Goal: Transaction & Acquisition: Purchase product/service

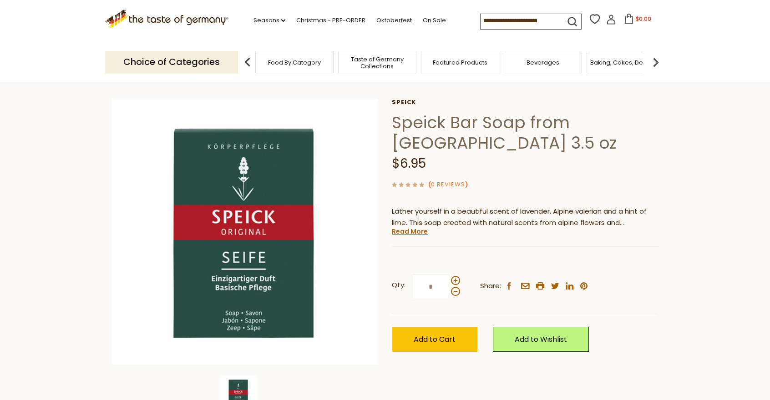
scroll to position [9, 0]
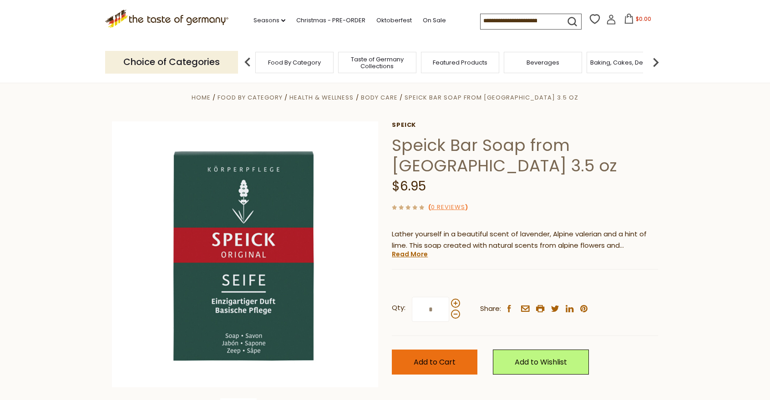
click at [423, 361] on span "Add to Cart" at bounding box center [434, 362] width 42 height 10
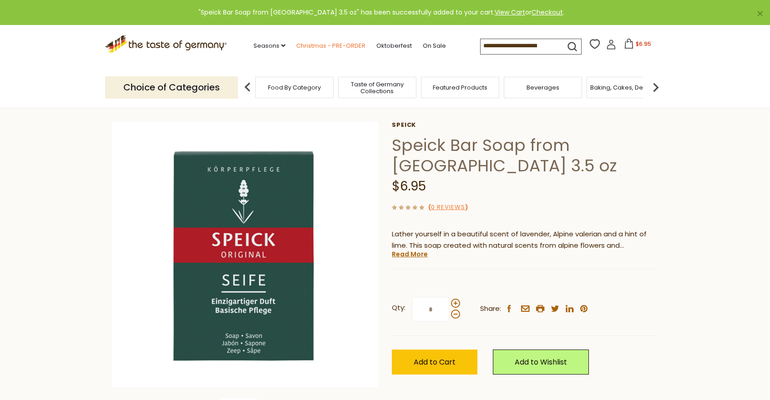
click at [321, 45] on link "Christmas - PRE-ORDER" at bounding box center [330, 46] width 69 height 10
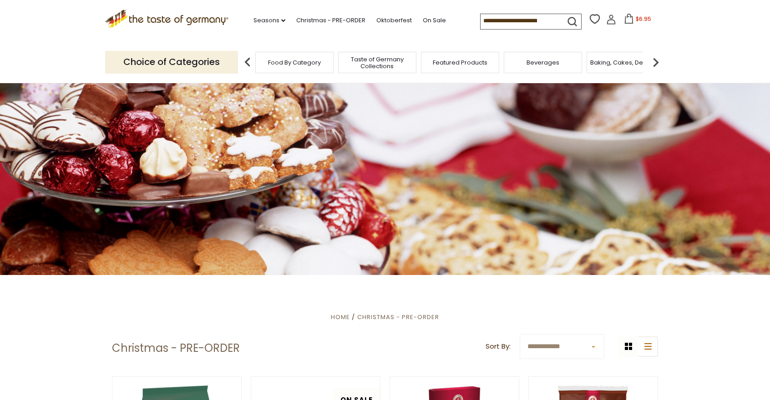
click at [191, 19] on icon ".st0{fill:#EDD300;} .st1{fill:#D33E21;}" at bounding box center [166, 19] width 123 height 19
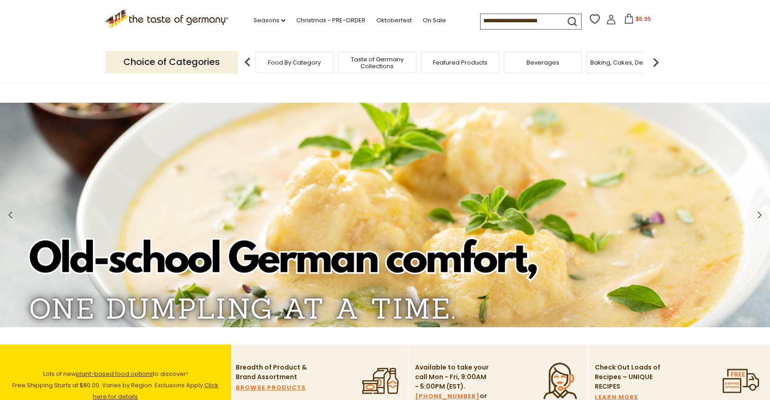
click at [445, 68] on div "Featured Products" at bounding box center [460, 62] width 78 height 21
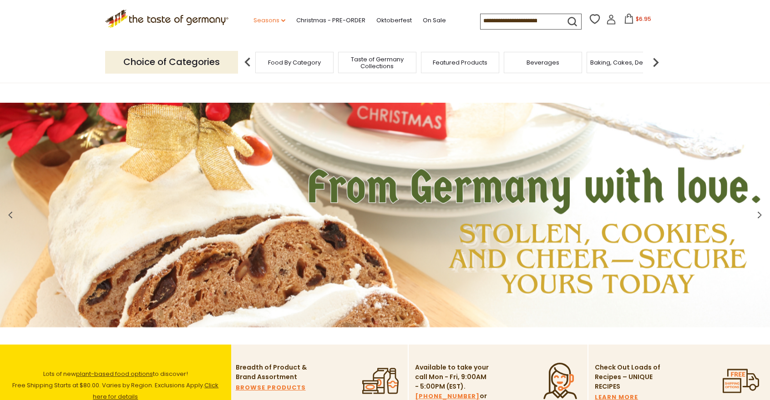
click at [279, 19] on link "Seasons dropdown_arrow" at bounding box center [269, 20] width 32 height 10
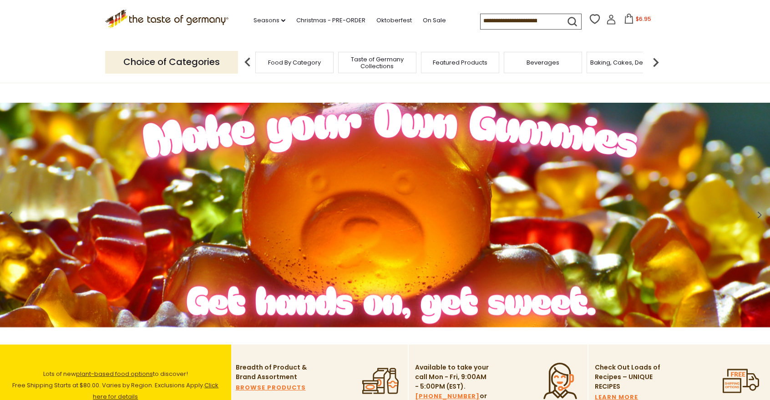
click at [652, 66] on img at bounding box center [655, 62] width 18 height 18
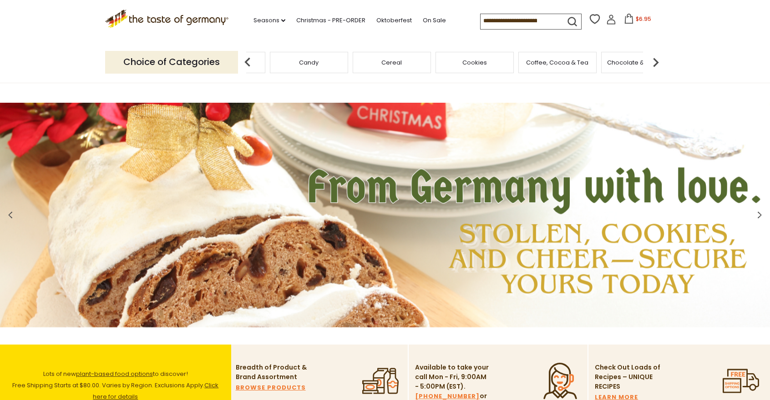
click at [652, 66] on img at bounding box center [655, 62] width 18 height 18
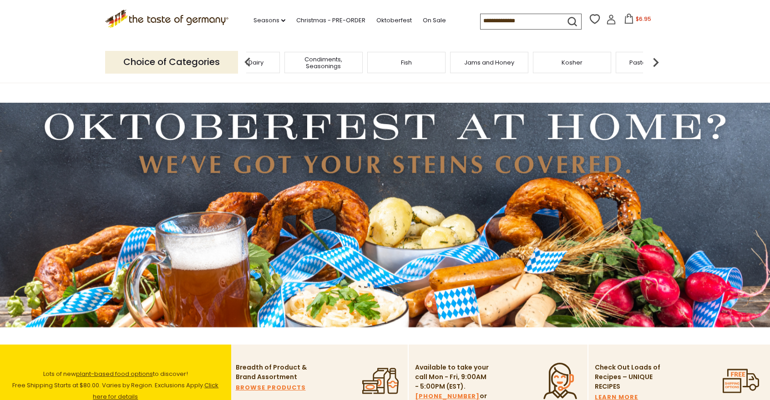
click at [652, 66] on img at bounding box center [655, 62] width 18 height 18
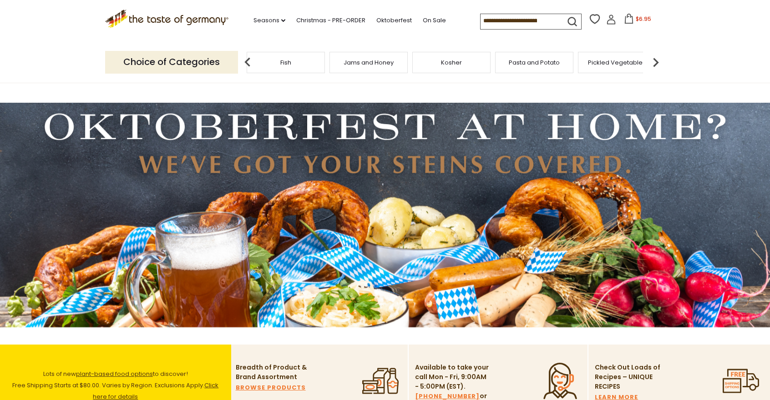
click at [652, 66] on img at bounding box center [655, 62] width 18 height 18
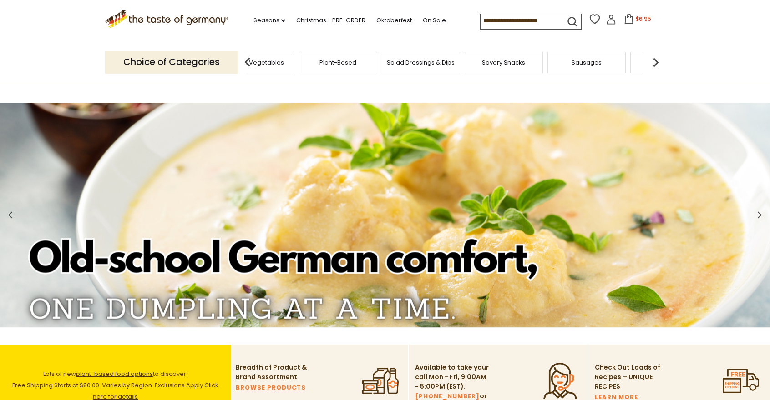
click at [652, 66] on img at bounding box center [655, 62] width 18 height 18
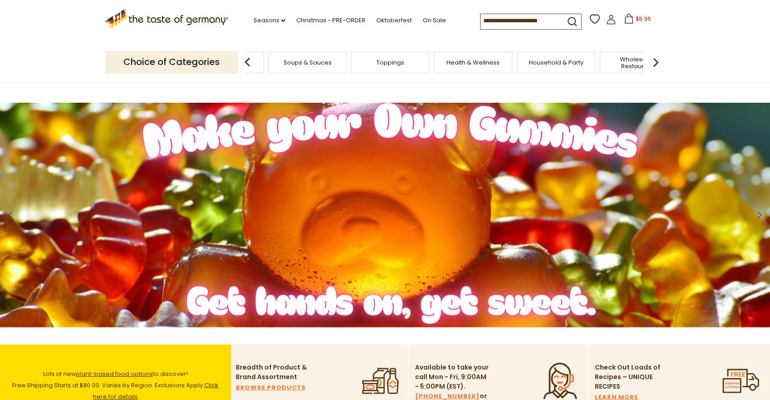
click at [476, 69] on div "Health & Wellness" at bounding box center [473, 62] width 78 height 21
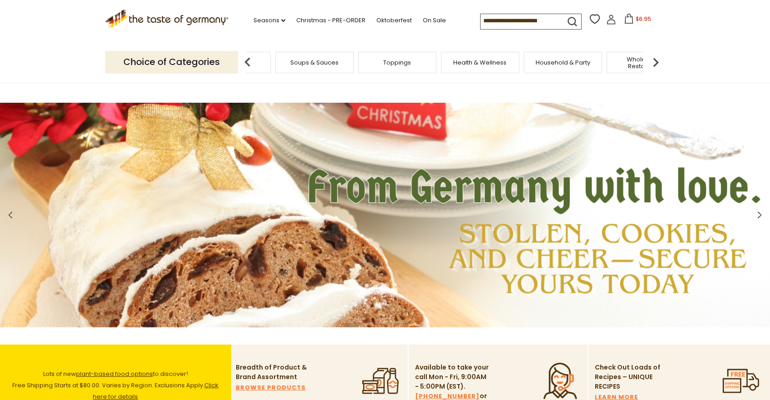
click at [482, 58] on div "Health & Wellness" at bounding box center [480, 62] width 78 height 21
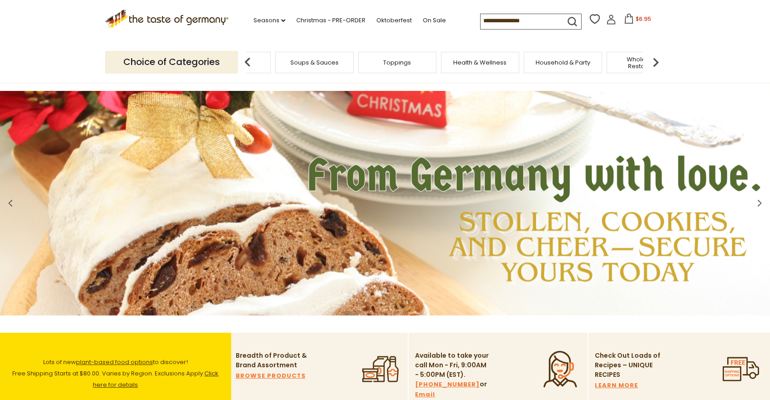
scroll to position [7, 0]
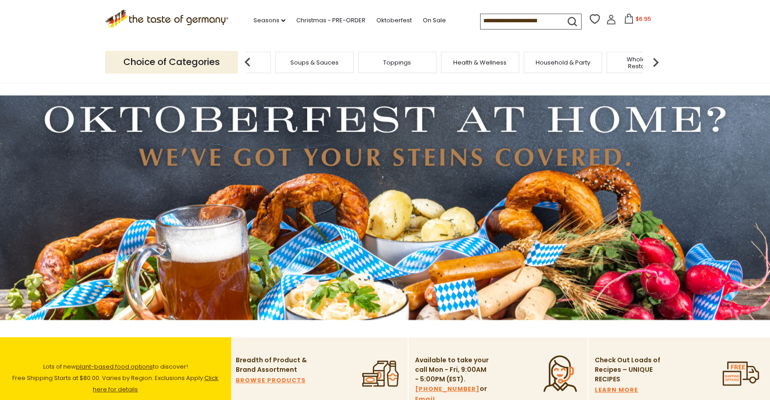
click at [483, 60] on span "Health & Wellness" at bounding box center [479, 62] width 53 height 7
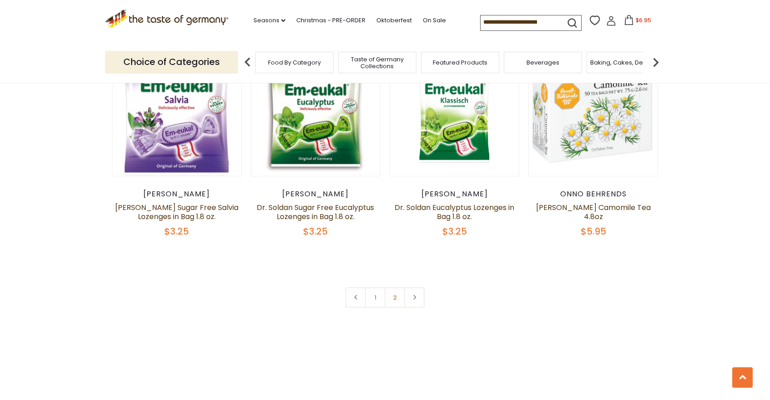
scroll to position [2106, 0]
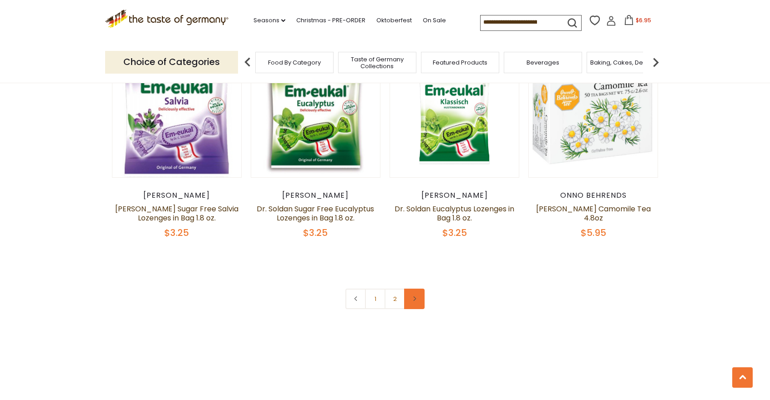
click at [409, 309] on link at bounding box center [414, 299] width 20 height 20
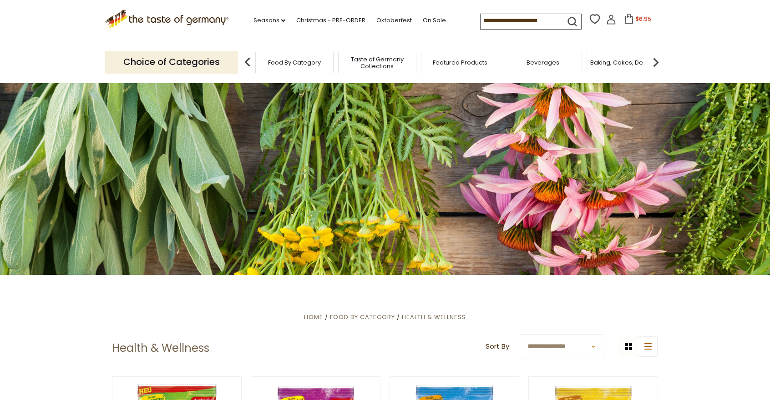
click at [655, 64] on img at bounding box center [655, 62] width 18 height 18
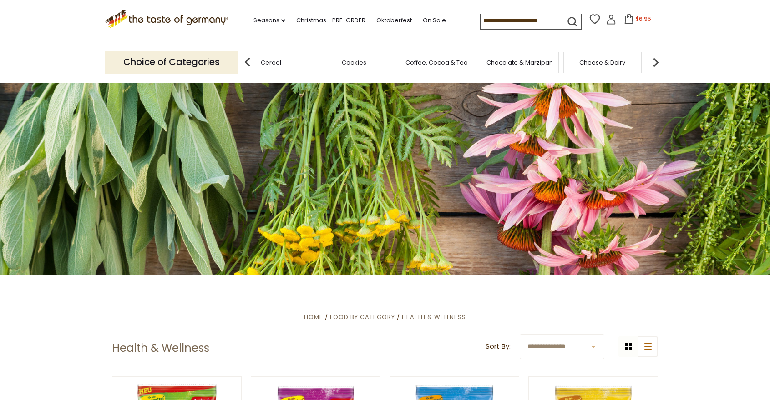
click at [655, 64] on img at bounding box center [655, 62] width 18 height 18
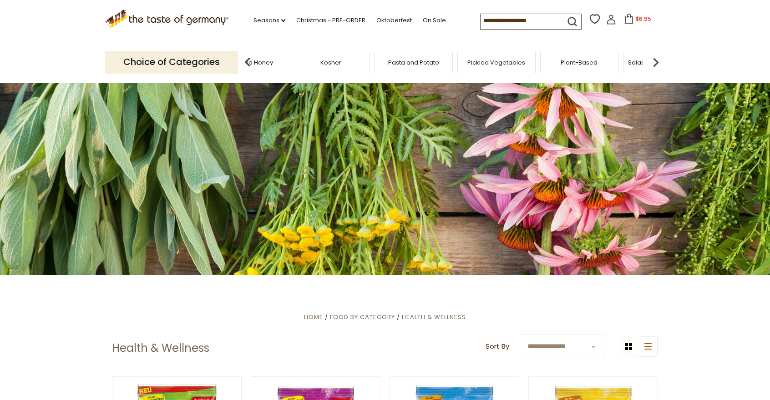
click at [655, 64] on img at bounding box center [655, 62] width 18 height 18
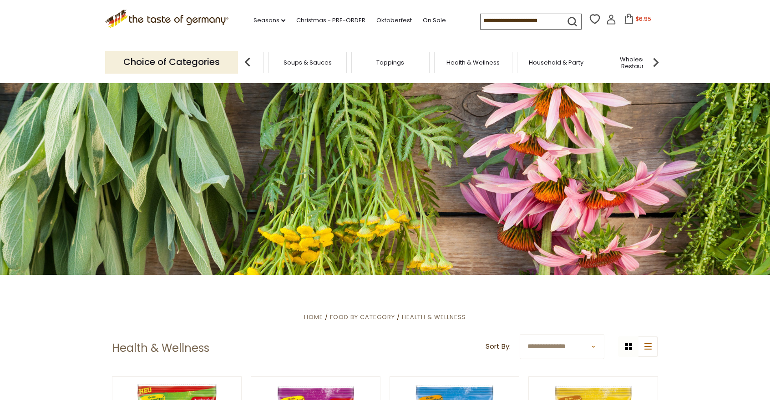
click at [655, 64] on img at bounding box center [655, 62] width 18 height 18
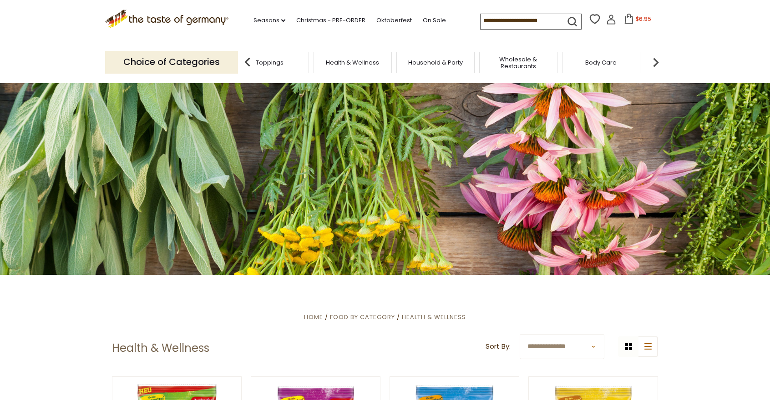
click at [435, 61] on span "Household & Party" at bounding box center [435, 62] width 55 height 7
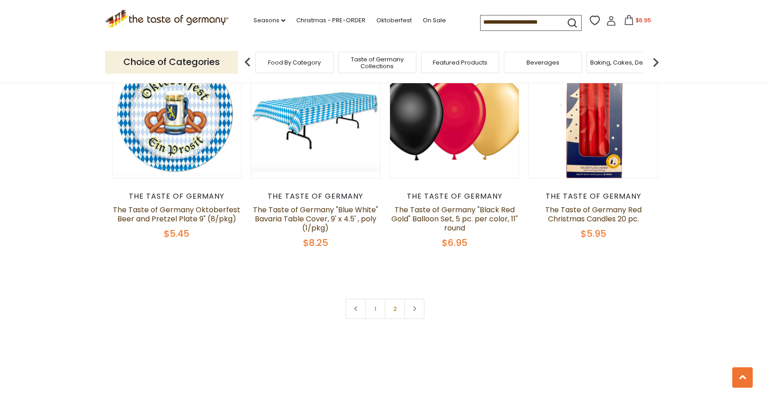
scroll to position [1950, 0]
click at [414, 310] on icon at bounding box center [414, 308] width 5 height 5
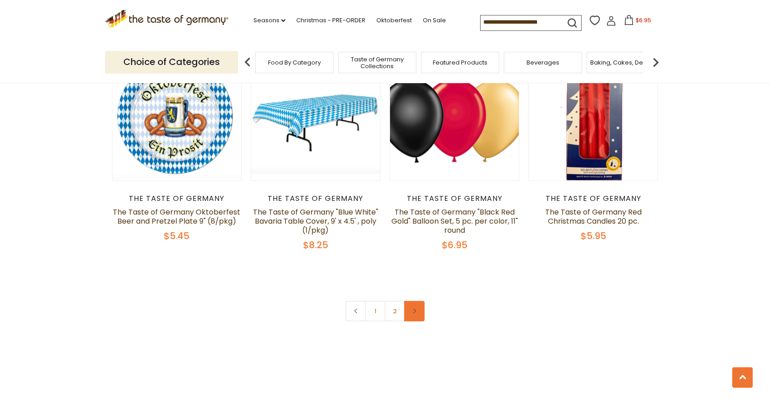
scroll to position [1954, 0]
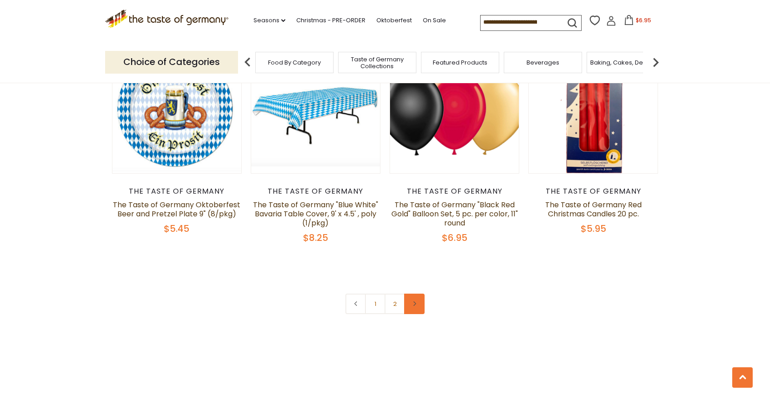
click at [414, 310] on link at bounding box center [414, 304] width 20 height 20
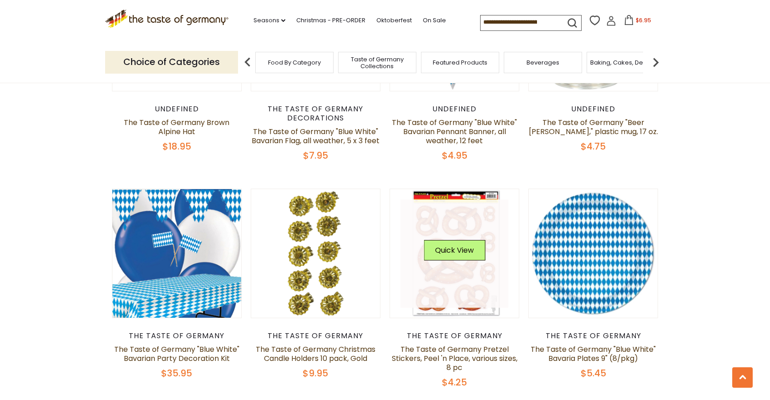
scroll to position [873, 0]
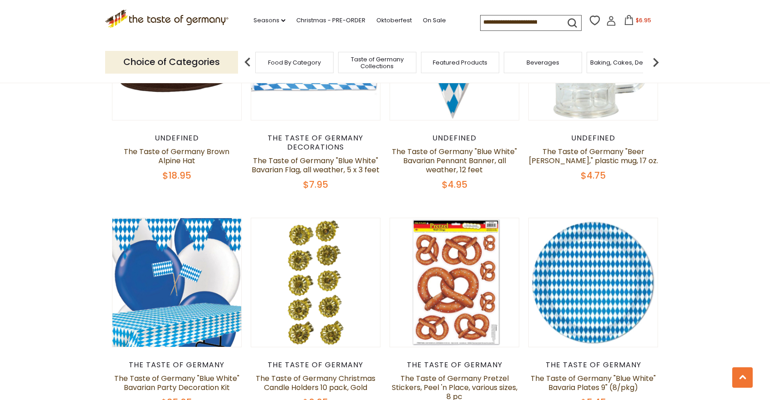
click at [655, 65] on img at bounding box center [655, 62] width 18 height 18
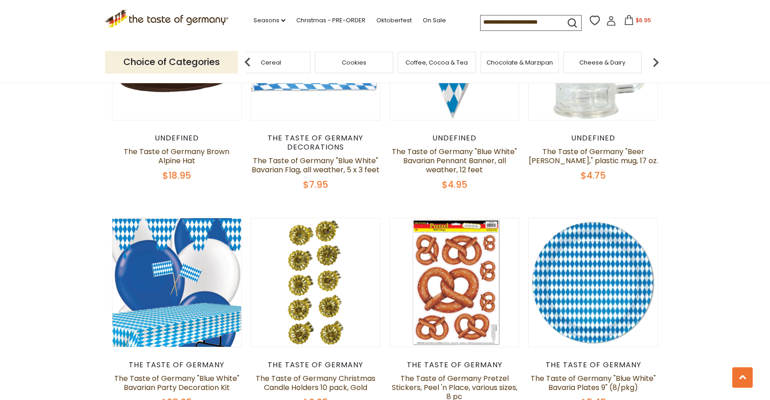
click at [655, 65] on img at bounding box center [655, 62] width 18 height 18
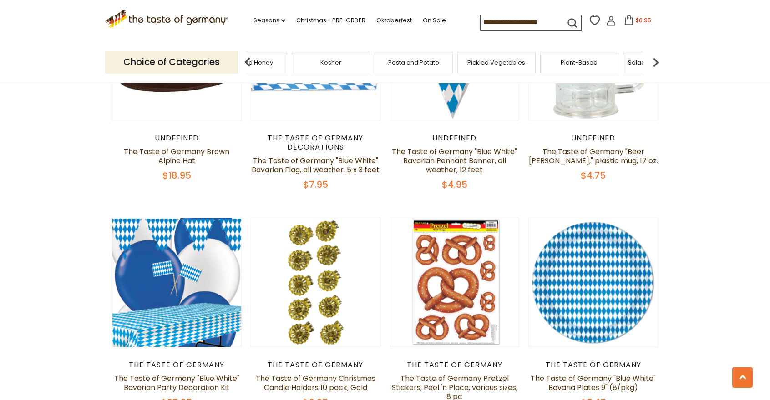
click at [655, 65] on img at bounding box center [655, 62] width 18 height 18
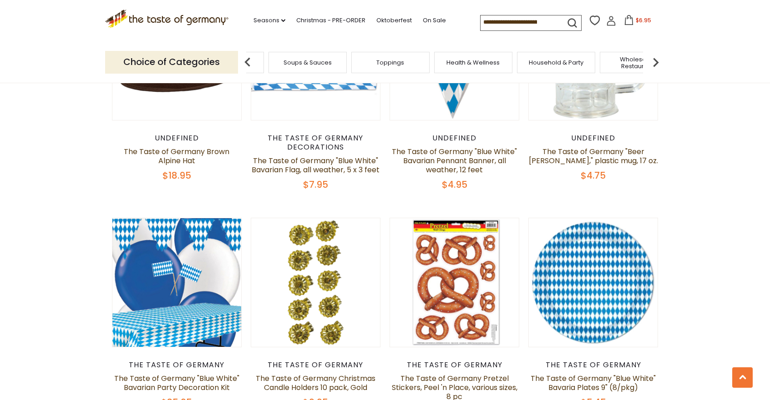
click at [655, 65] on img at bounding box center [655, 62] width 18 height 18
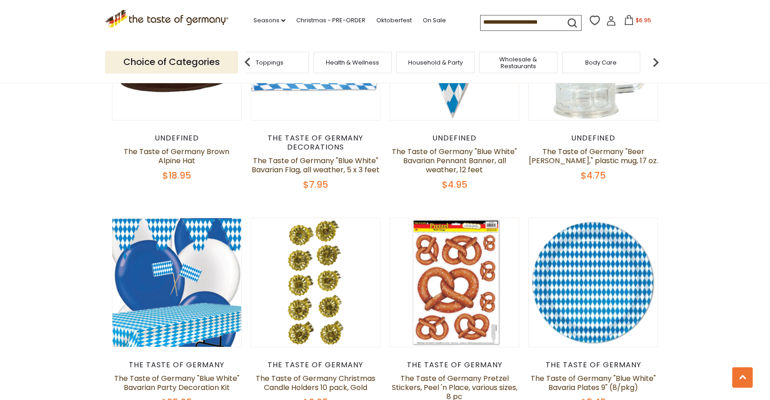
click at [655, 65] on img at bounding box center [655, 62] width 18 height 18
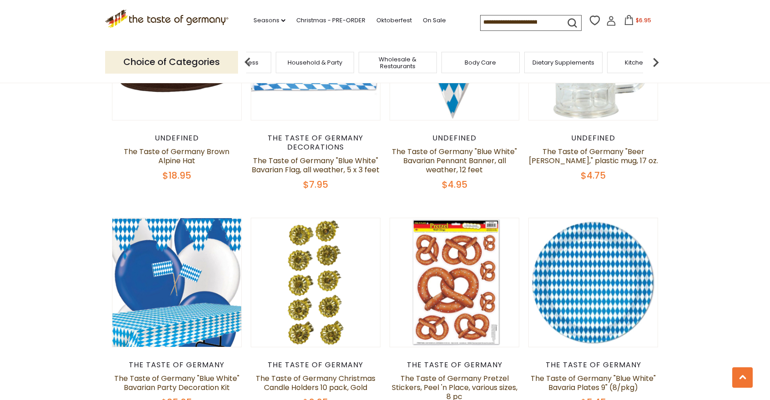
click at [476, 64] on span "Body Care" at bounding box center [479, 62] width 31 height 7
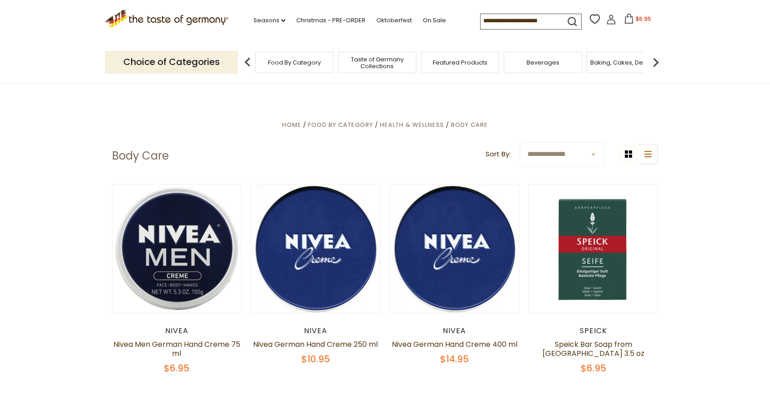
click at [657, 63] on img at bounding box center [655, 62] width 18 height 18
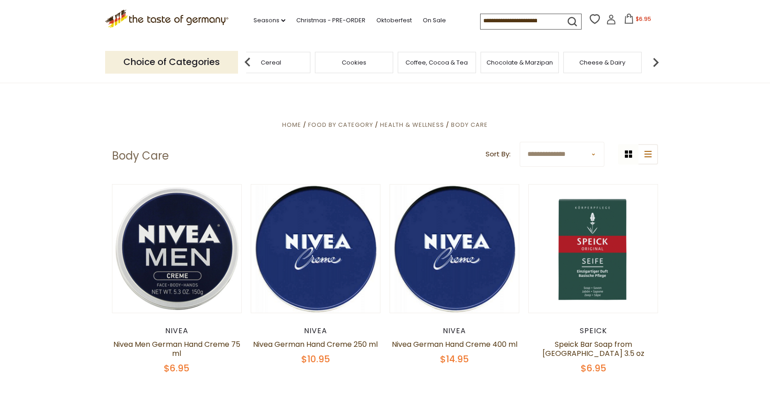
click at [657, 63] on img at bounding box center [655, 62] width 18 height 18
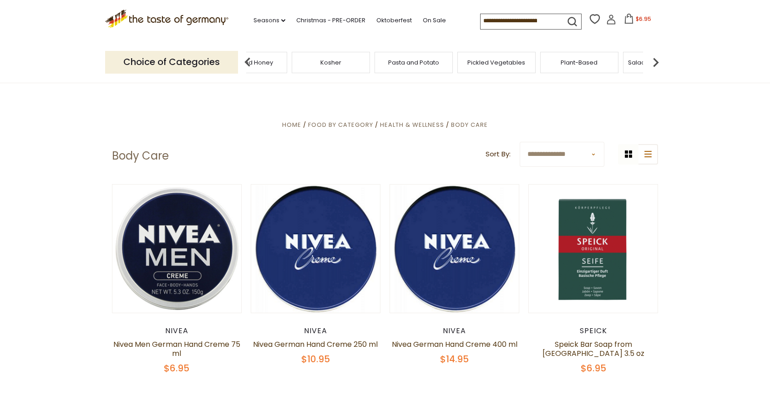
click at [657, 63] on img at bounding box center [655, 62] width 18 height 18
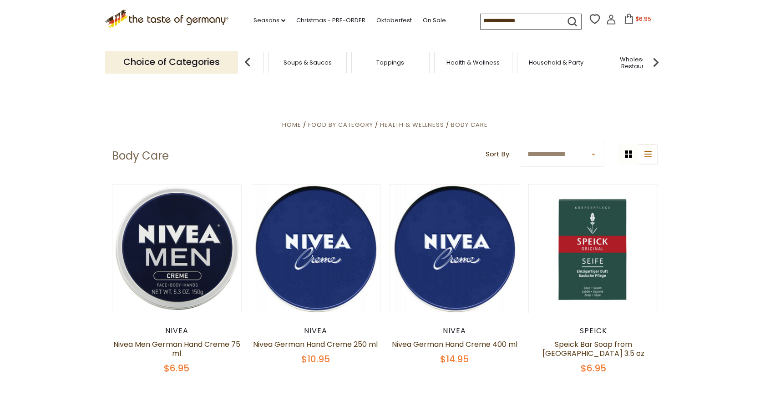
click at [657, 63] on img at bounding box center [655, 62] width 18 height 18
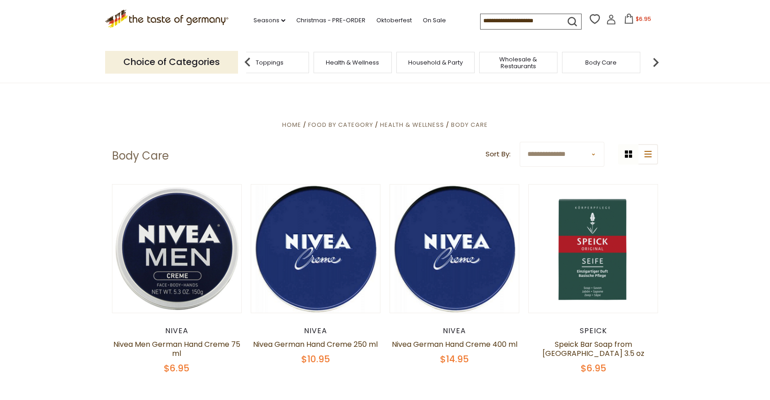
click at [657, 63] on img at bounding box center [655, 62] width 18 height 18
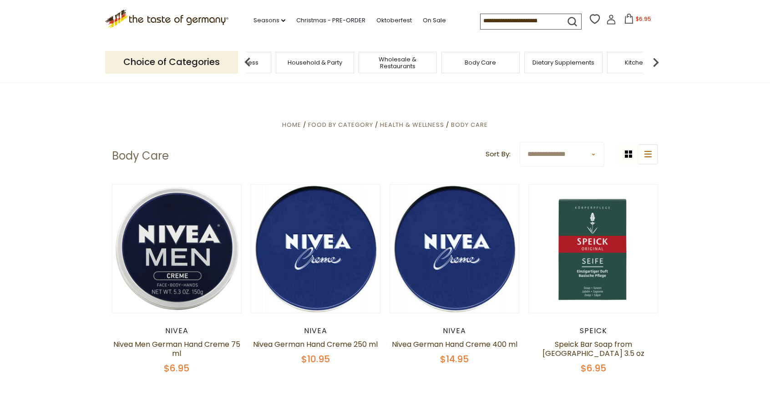
click at [657, 63] on img at bounding box center [655, 62] width 18 height 18
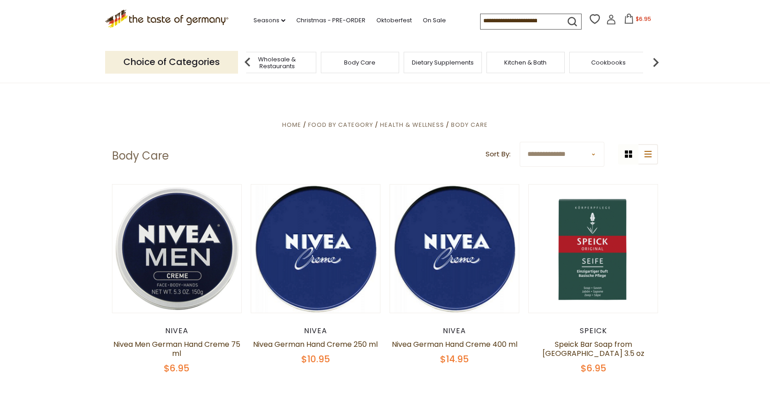
click at [657, 63] on img at bounding box center [655, 62] width 18 height 18
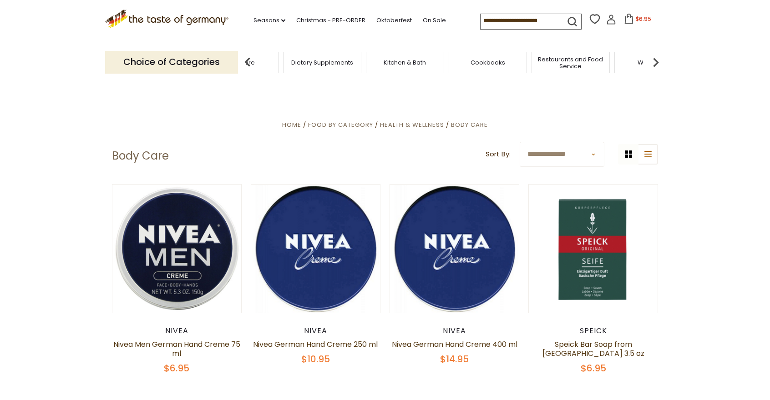
click at [657, 63] on img at bounding box center [655, 62] width 18 height 18
click at [403, 126] on span "Health & Wellness" at bounding box center [412, 125] width 64 height 9
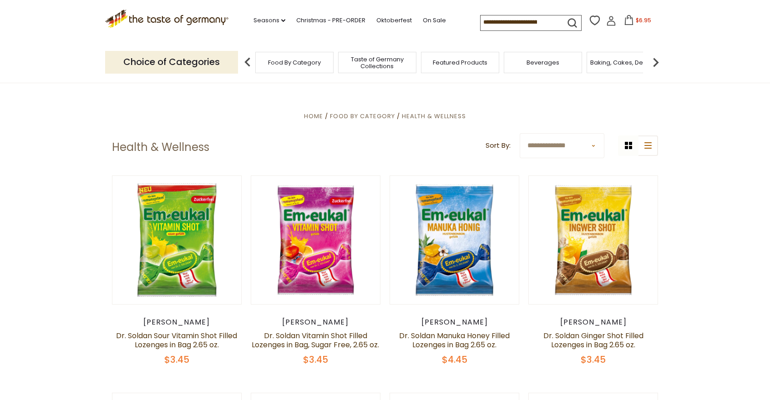
scroll to position [201, 0]
